Goal: Task Accomplishment & Management: Manage account settings

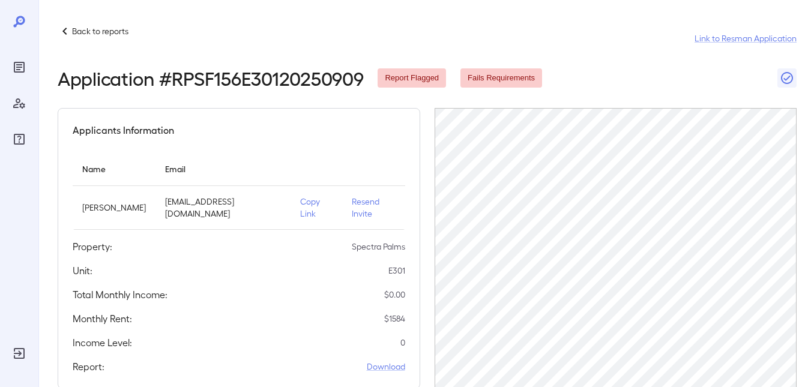
click at [73, 31] on p "Back to reports" at bounding box center [100, 31] width 56 height 12
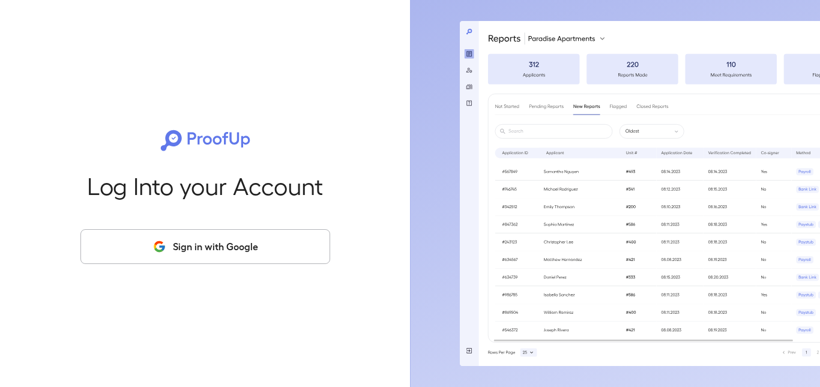
drag, startPoint x: 194, startPoint y: 247, endPoint x: 200, endPoint y: 239, distance: 9.4
click at [194, 247] on button "Sign in with Google" at bounding box center [205, 246] width 250 height 35
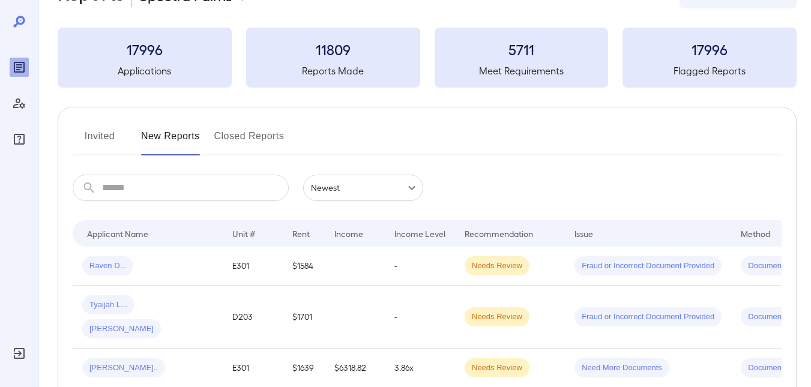
scroll to position [120, 0]
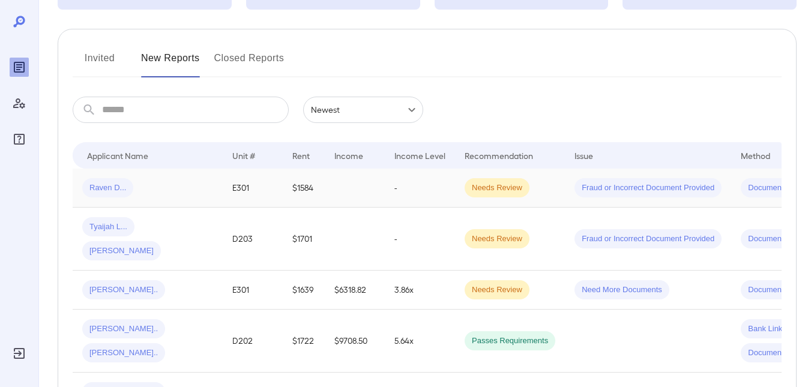
click at [111, 186] on span "Raven D..." at bounding box center [107, 187] width 51 height 11
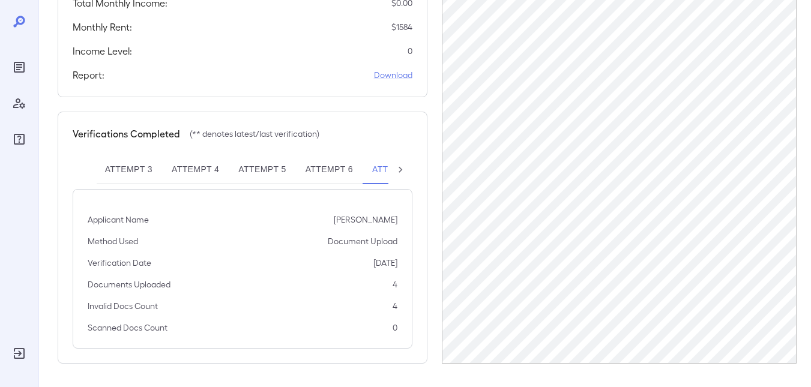
scroll to position [292, 0]
click at [398, 170] on icon at bounding box center [400, 169] width 12 height 12
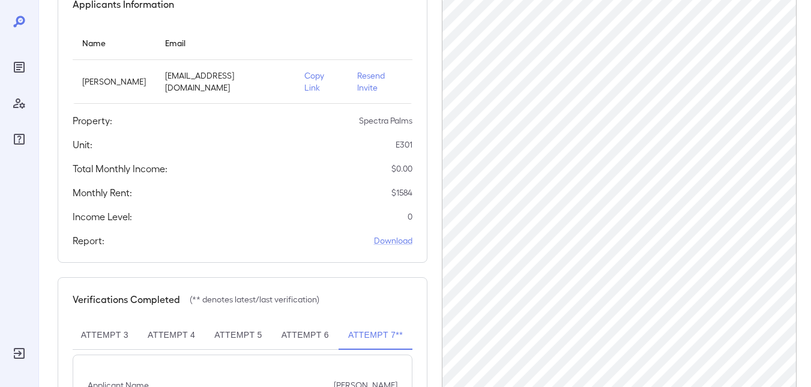
scroll to position [112, 0]
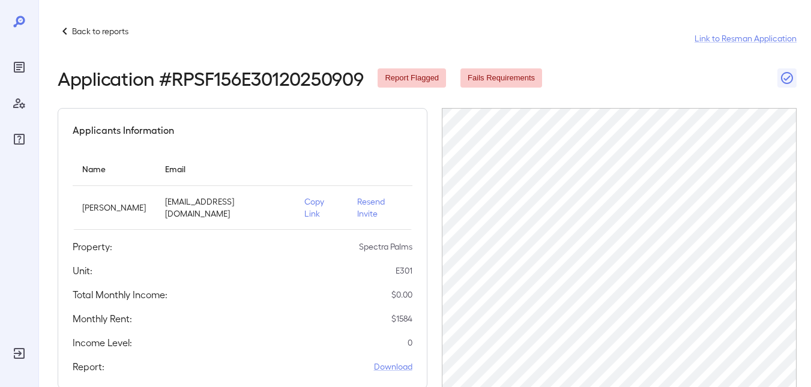
scroll to position [0, 135]
drag, startPoint x: 77, startPoint y: 28, endPoint x: 122, endPoint y: 7, distance: 49.7
click at [77, 28] on p "Back to reports" at bounding box center [100, 31] width 56 height 12
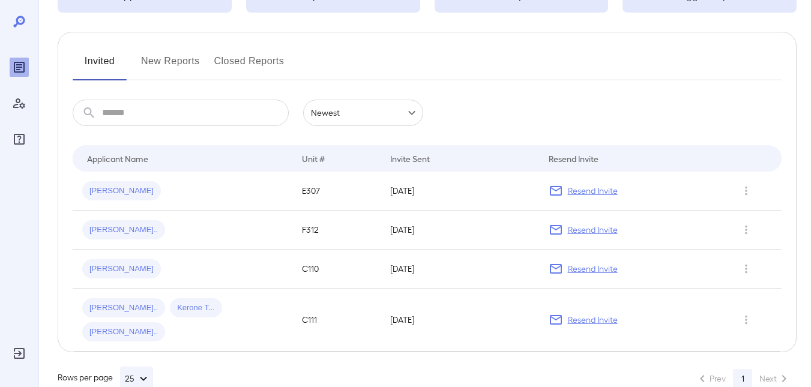
scroll to position [121, 0]
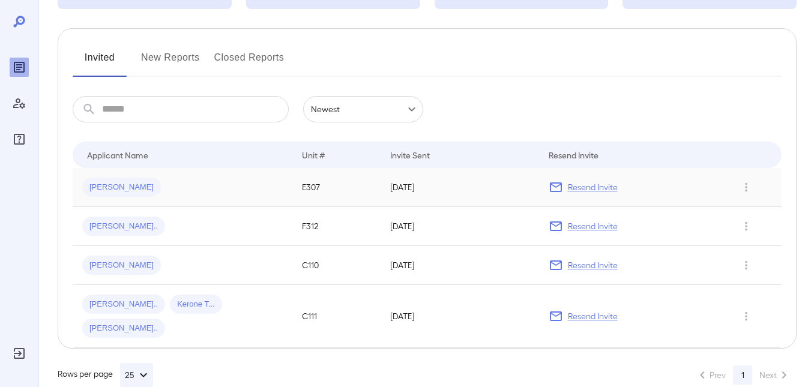
click at [598, 185] on p "Resend Invite" at bounding box center [593, 187] width 50 height 12
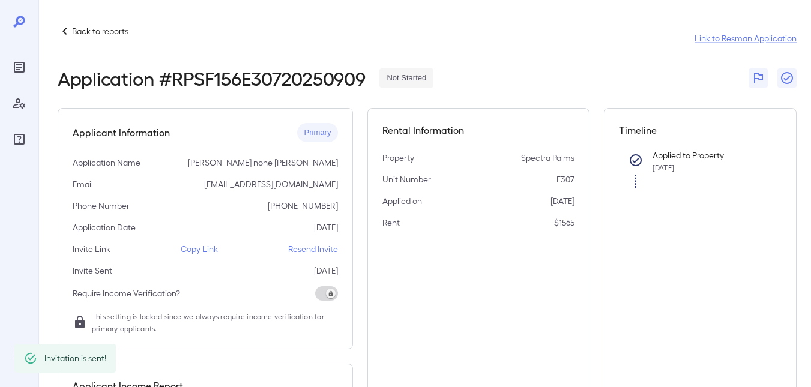
click at [80, 29] on p "Back to reports" at bounding box center [100, 31] width 56 height 12
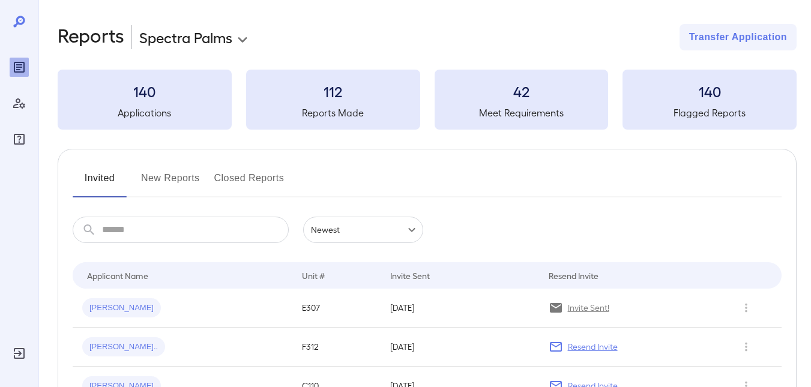
drag, startPoint x: 583, startPoint y: 349, endPoint x: 587, endPoint y: 329, distance: 19.8
click at [583, 349] on p "Resend Invite" at bounding box center [593, 347] width 50 height 12
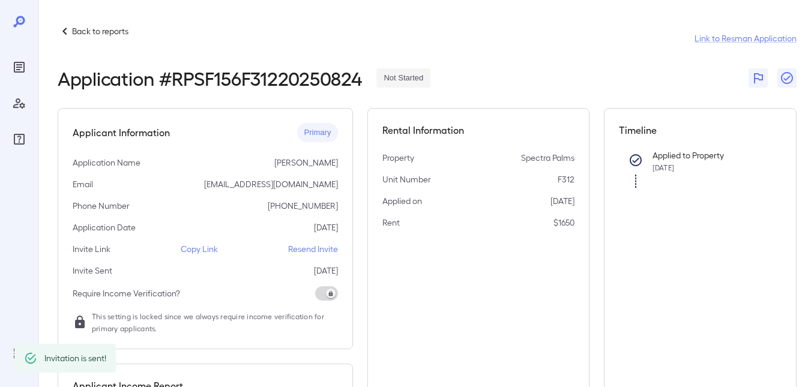
click at [98, 31] on p "Back to reports" at bounding box center [100, 31] width 56 height 12
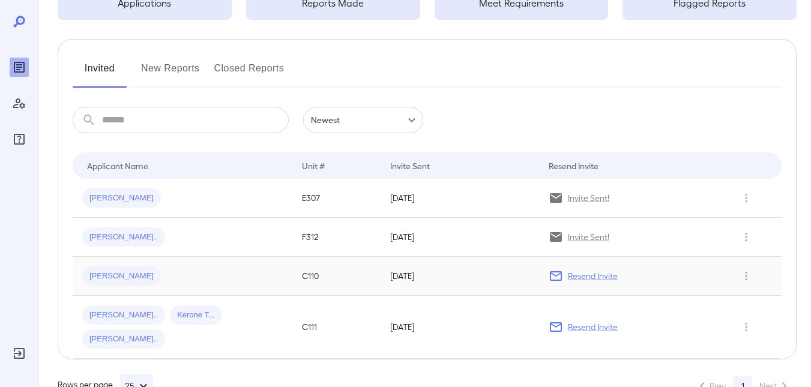
scroll to position [121, 0]
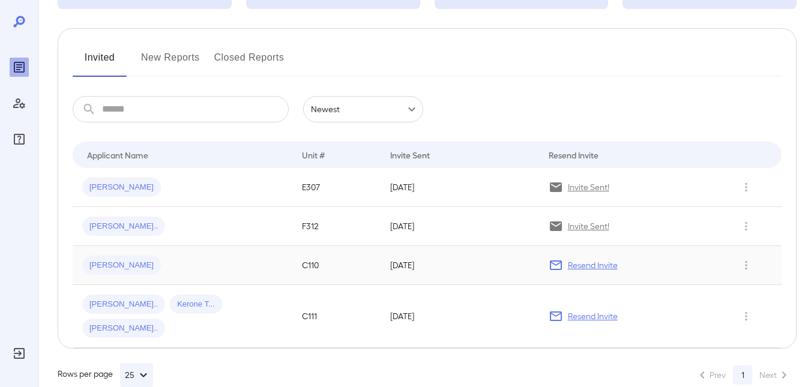
click at [599, 269] on p "Resend Invite" at bounding box center [593, 265] width 50 height 12
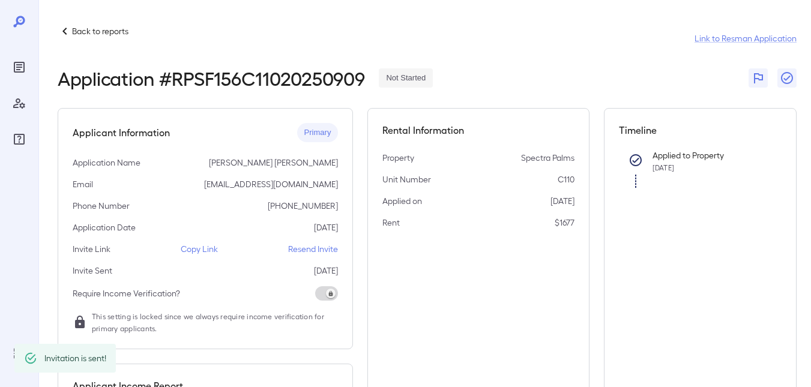
click at [102, 34] on p "Back to reports" at bounding box center [100, 31] width 56 height 12
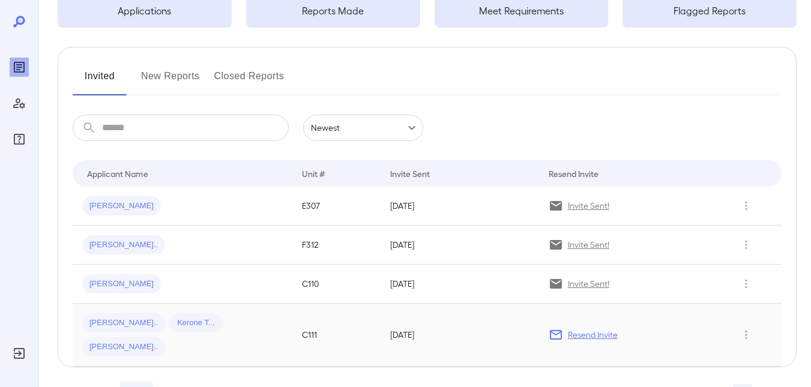
scroll to position [121, 0]
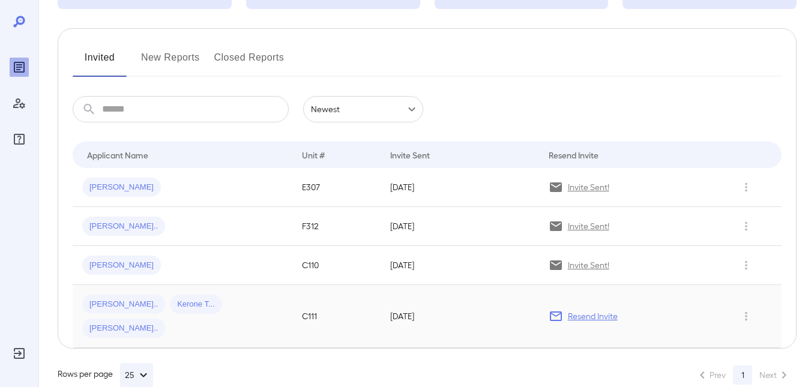
click at [611, 310] on p "Resend Invite" at bounding box center [593, 316] width 50 height 12
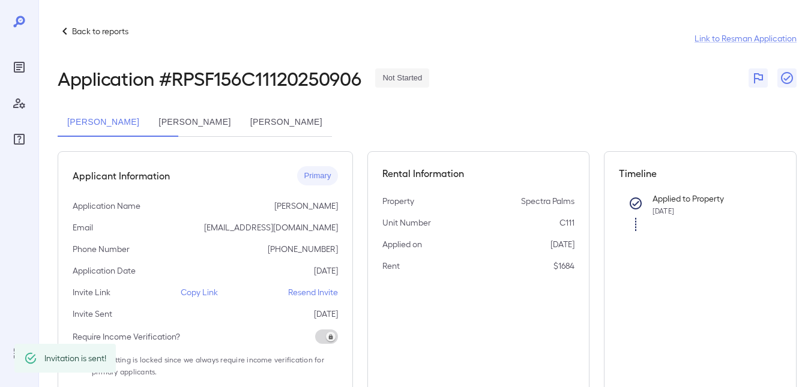
click at [79, 25] on div "Back to reports" at bounding box center [93, 31] width 71 height 14
